Goal: Task Accomplishment & Management: Manage account settings

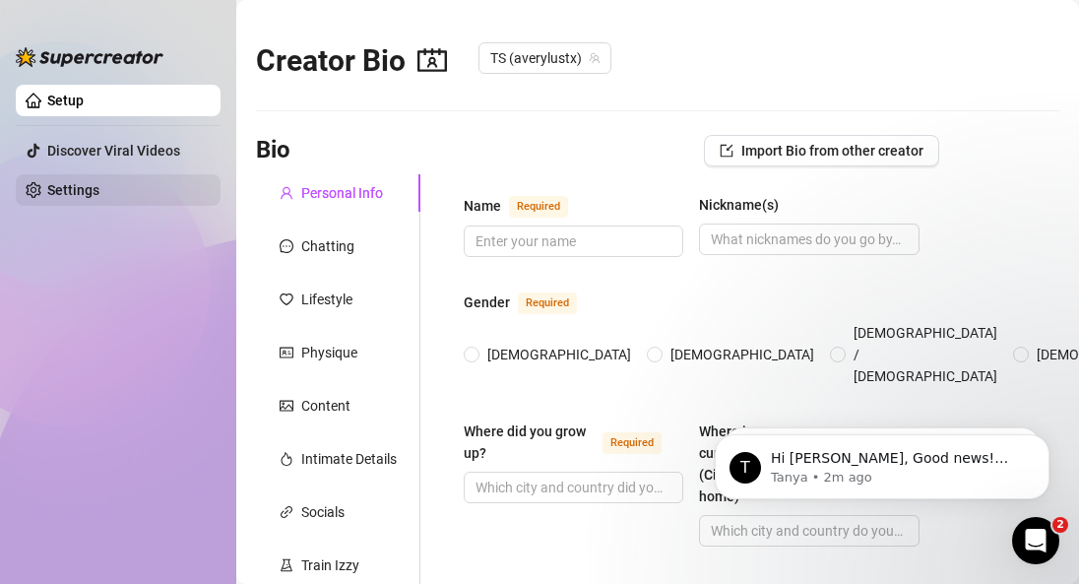
click at [82, 187] on link "Settings" at bounding box center [73, 190] width 52 height 16
